Goal: Information Seeking & Learning: Learn about a topic

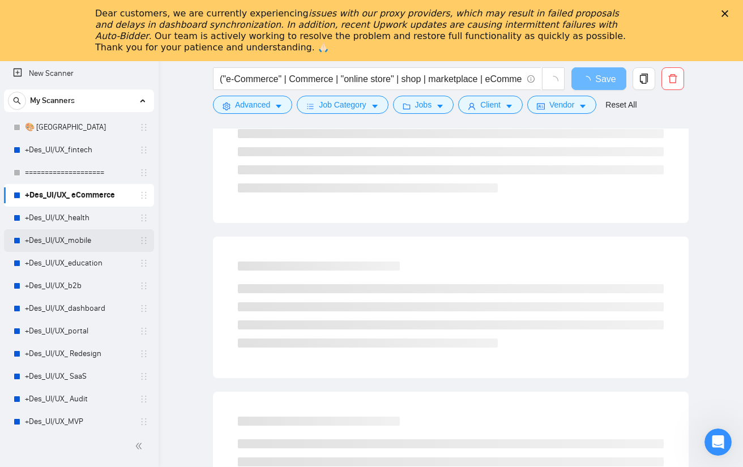
scroll to position [326, 0]
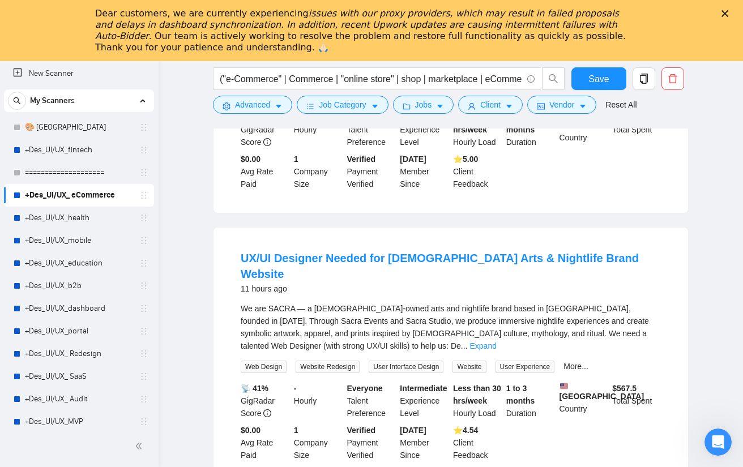
click at [155, 15] on div "Dear customers, we are currently experiencing issues with our proxy providers, …" at bounding box center [362, 30] width 535 height 45
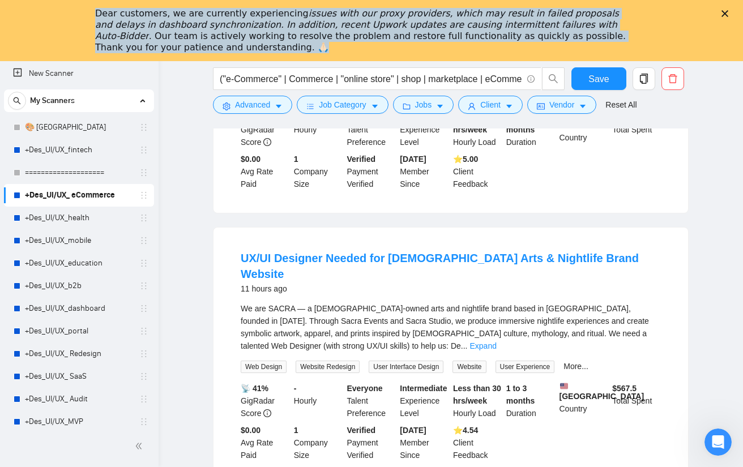
click at [155, 15] on div "Dear customers, we are currently experiencing issues with our proxy providers, …" at bounding box center [362, 30] width 535 height 45
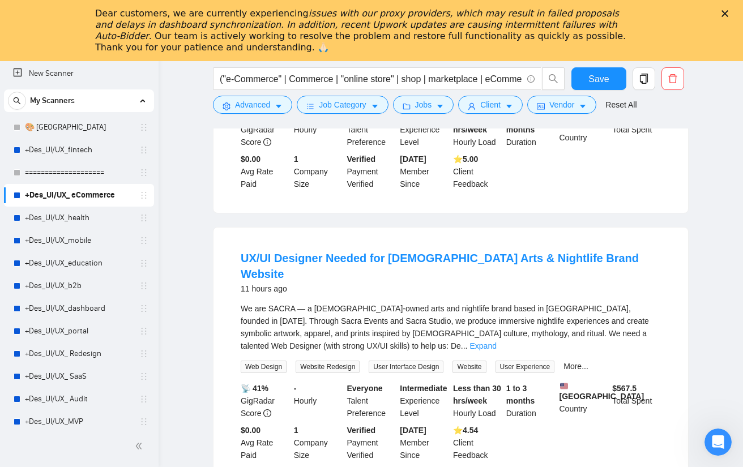
click at [729, 12] on polygon "Закрыть" at bounding box center [725, 13] width 7 height 7
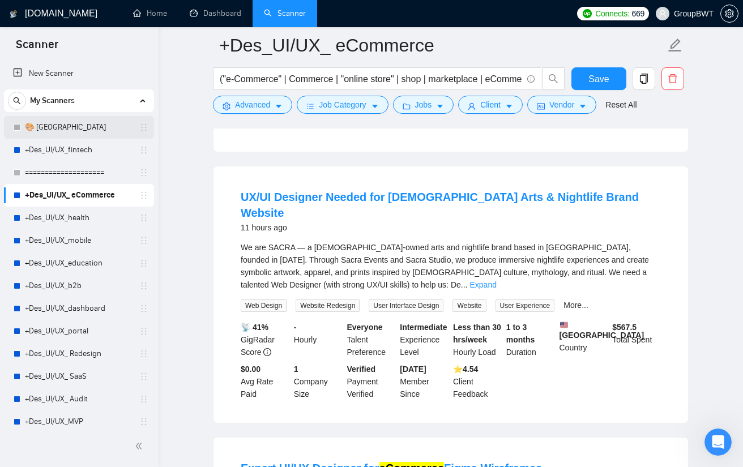
click at [63, 121] on link "🎨 [GEOGRAPHIC_DATA]" at bounding box center [79, 127] width 108 height 23
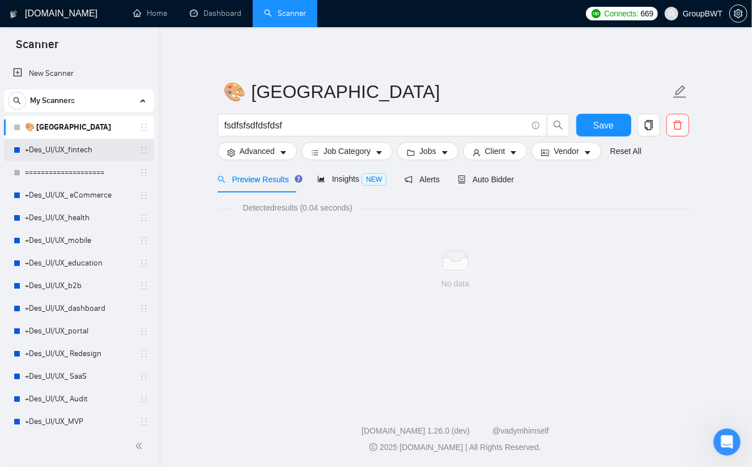
click at [57, 146] on link "+Des_UI/UX_fintech" at bounding box center [79, 150] width 108 height 23
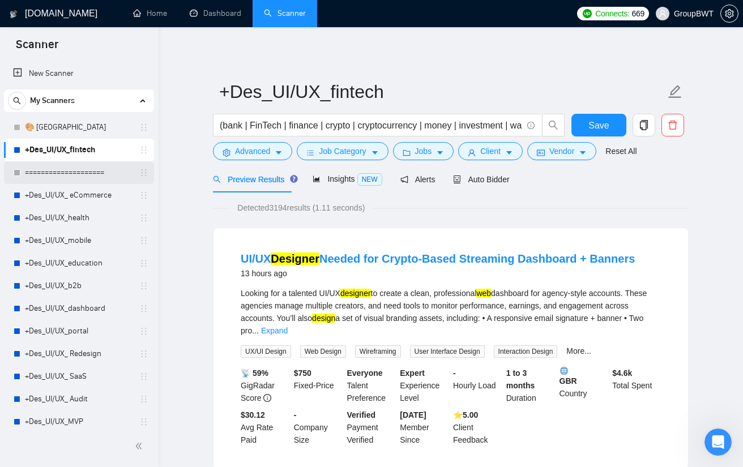
click at [65, 173] on link "====================" at bounding box center [79, 172] width 108 height 23
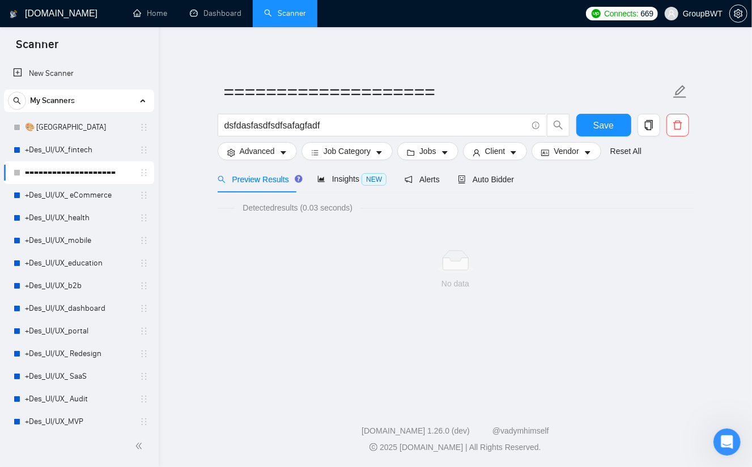
click at [181, 57] on main "==================== dsfdasfasdfsdfsafagfadf Save Advanced Job Category Jobs Cl…" at bounding box center [455, 212] width 557 height 335
